Goal: Task Accomplishment & Management: Manage account settings

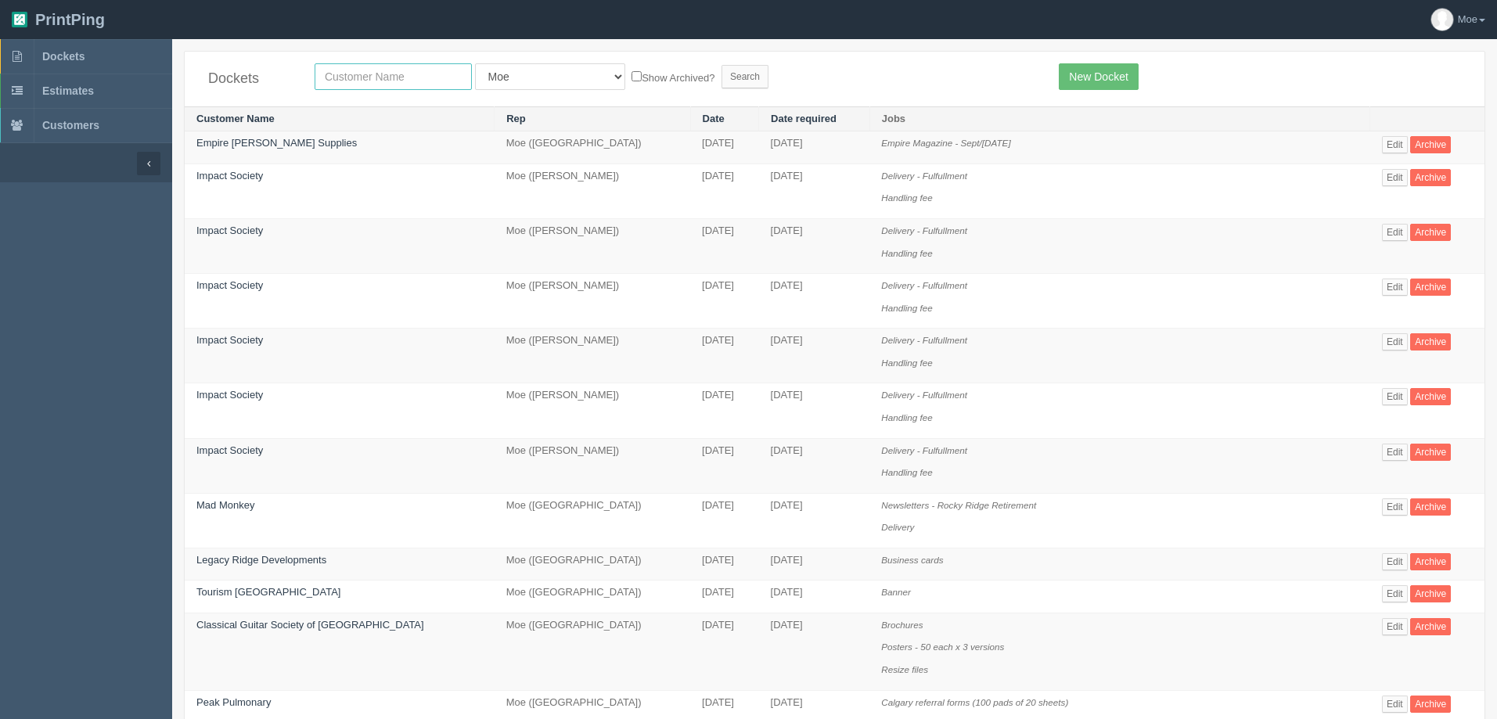
click at [419, 81] on input "text" at bounding box center [393, 76] width 157 height 27
type input "Axiom"
click at [721, 75] on input "Search" at bounding box center [744, 76] width 47 height 23
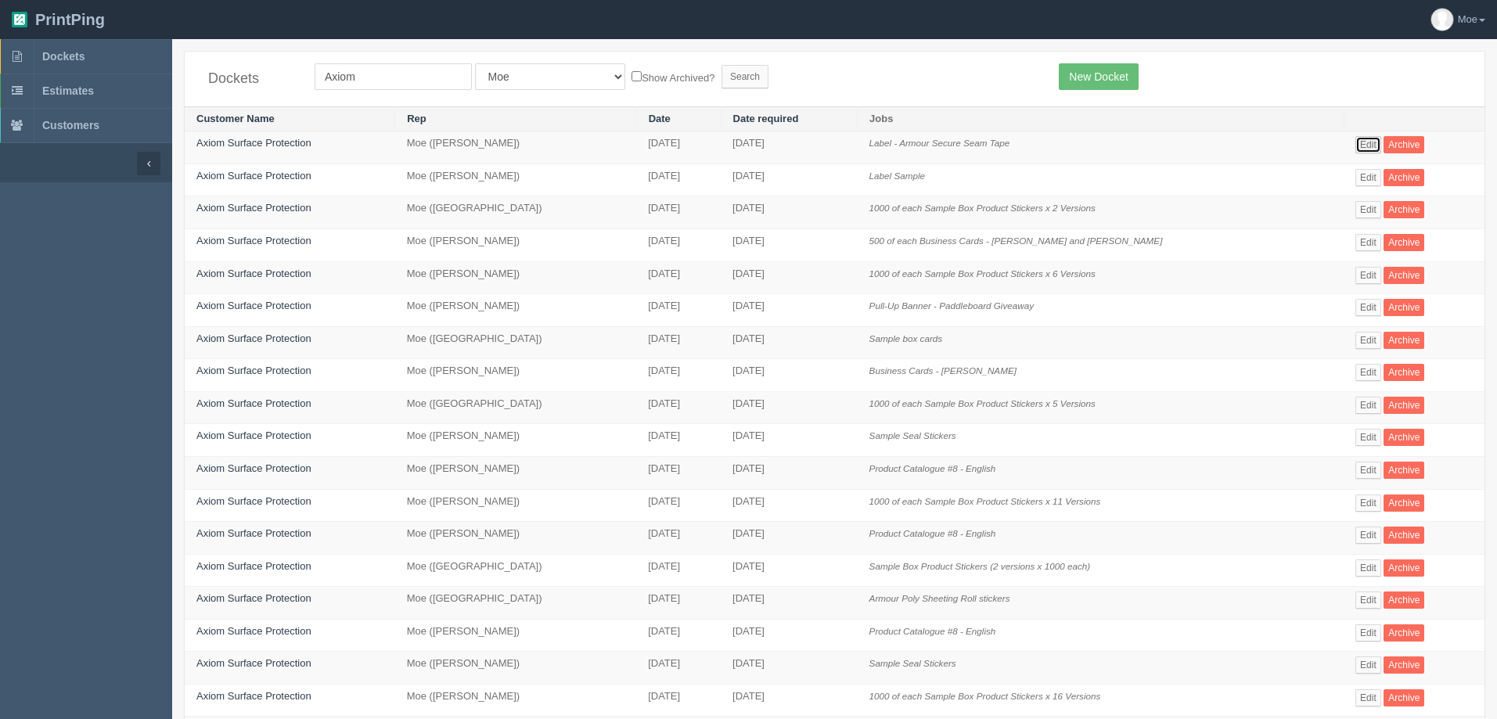
click at [1363, 147] on link "Edit" at bounding box center [1368, 144] width 26 height 17
